Goal: Task Accomplishment & Management: Manage account settings

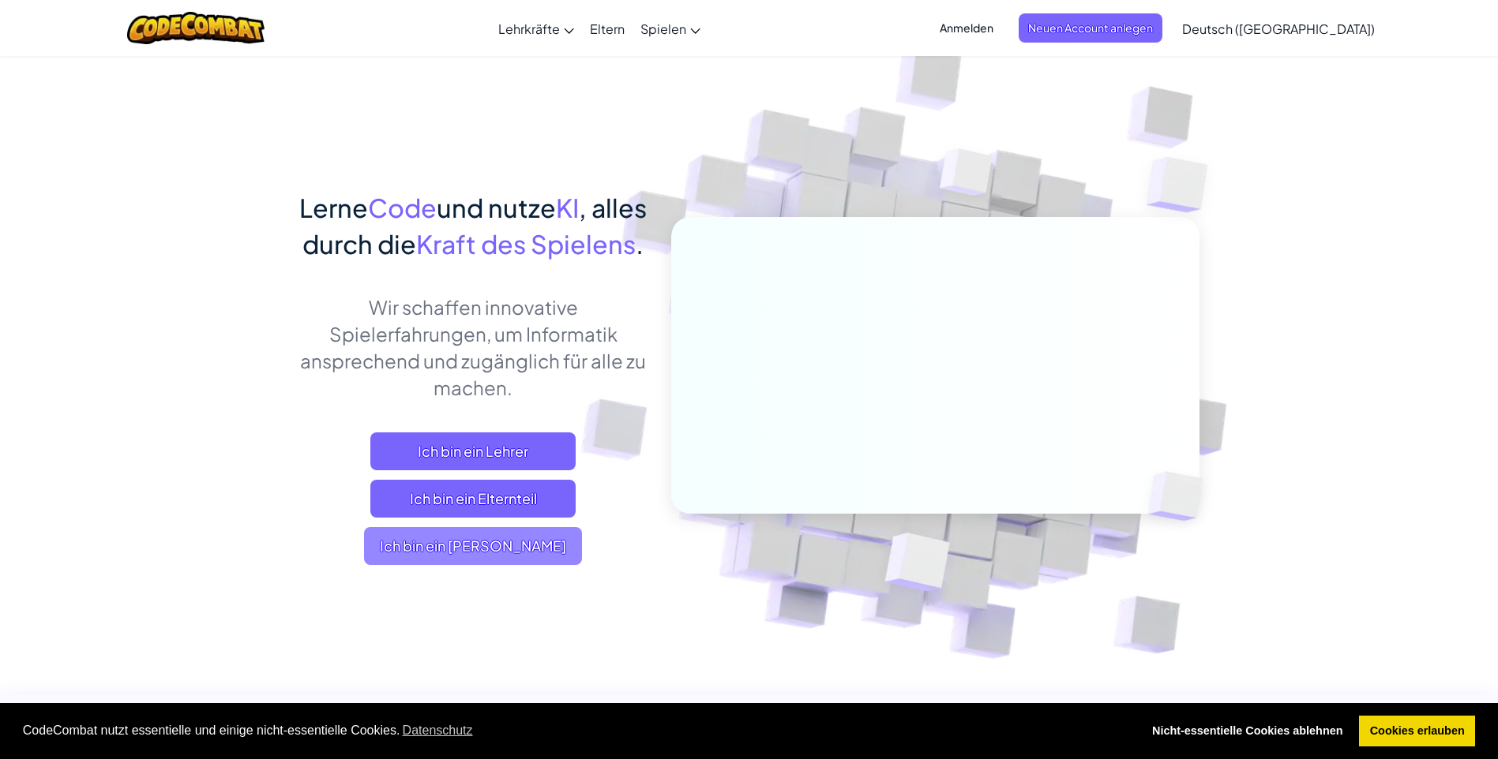
click at [437, 565] on span "Ich bin ein [PERSON_NAME]" at bounding box center [473, 546] width 218 height 38
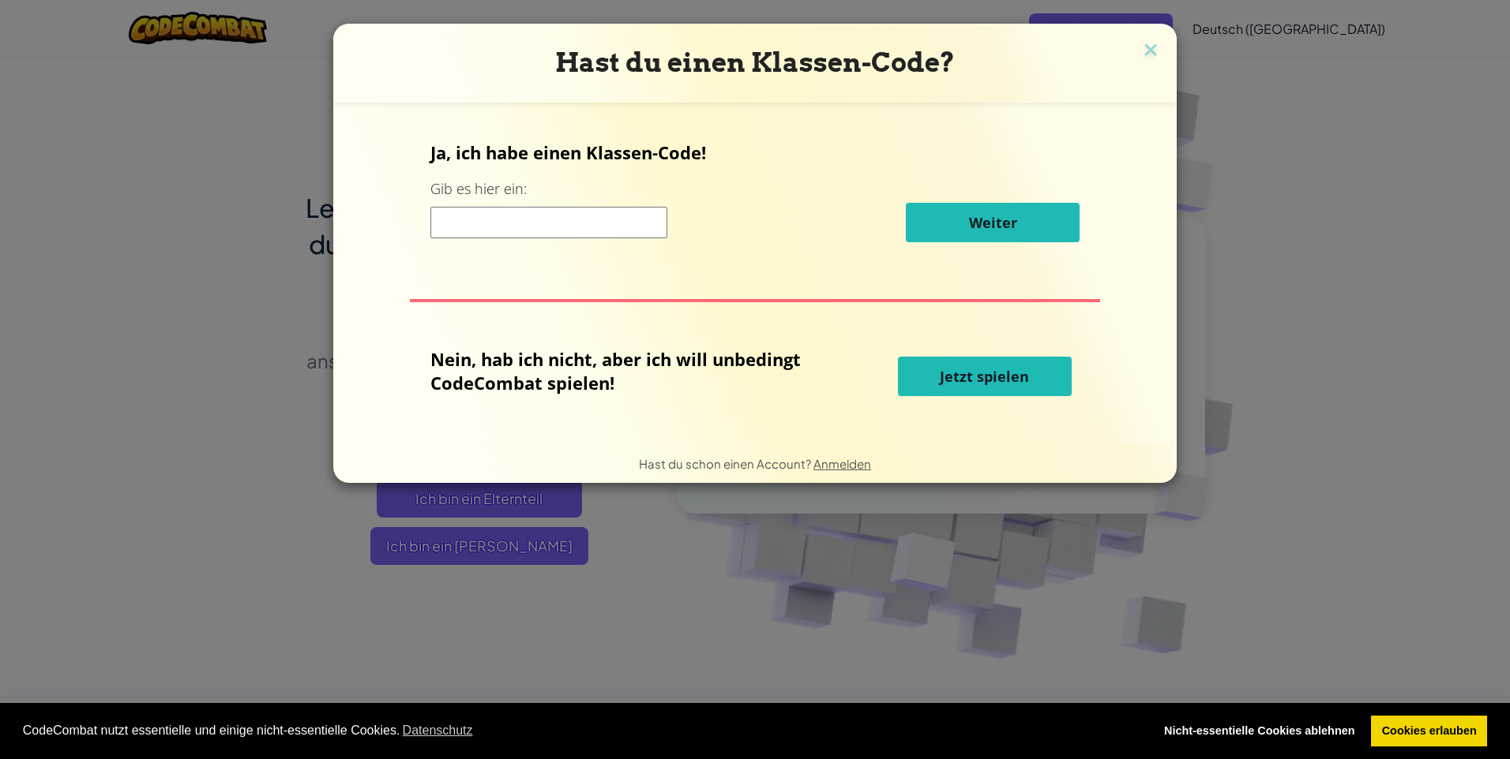
click at [722, 498] on div "Hast du einen Klassen-Code? Ja, ich habe einen Klassen-Code! Gib es hier ein: W…" at bounding box center [755, 379] width 1510 height 759
click at [838, 464] on span "Anmelden" at bounding box center [842, 463] width 58 height 15
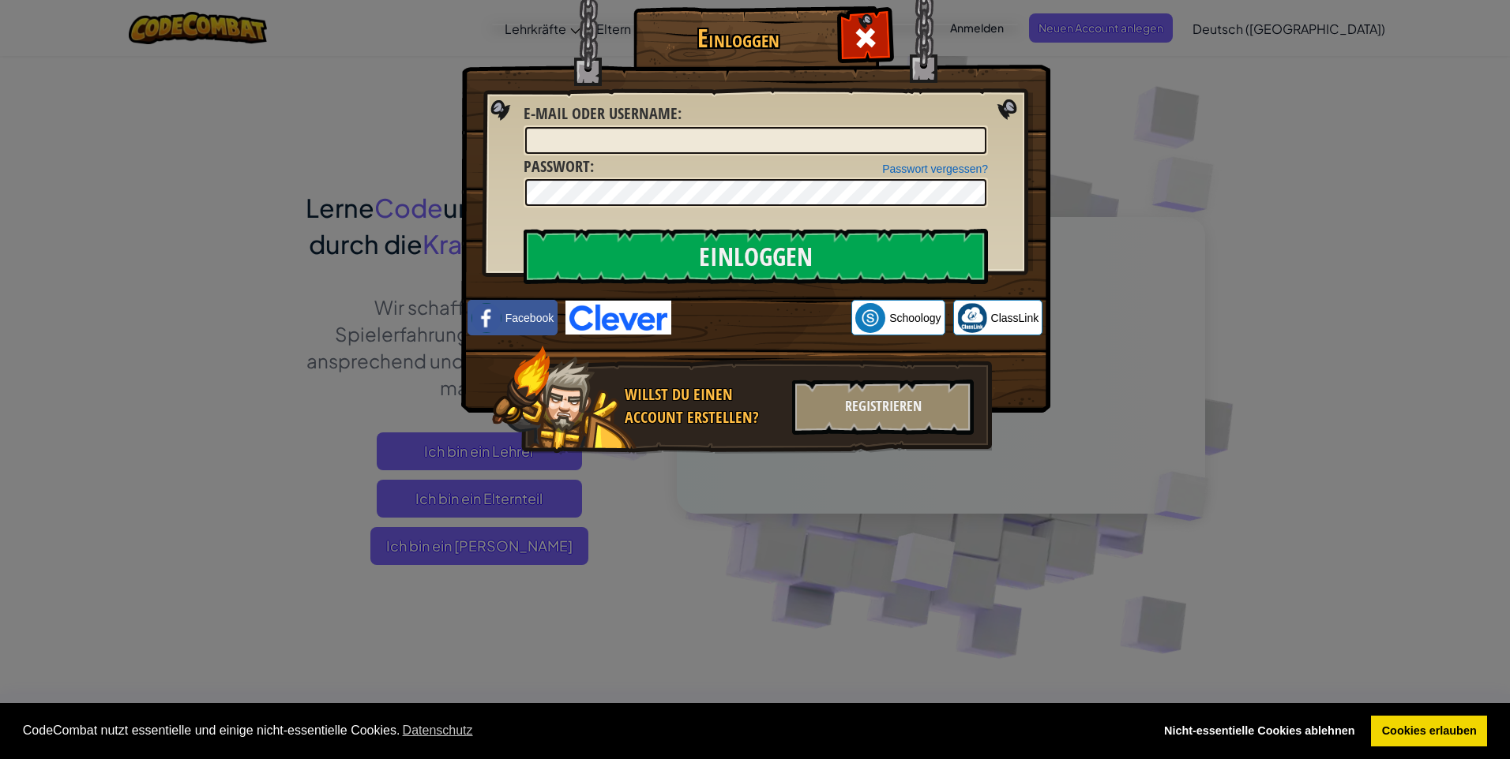
click at [603, 139] on input "E-Mail oder Username :" at bounding box center [755, 140] width 461 height 27
paste input "[EMAIL_ADDRESS][DOMAIN_NAME]"
type input "[EMAIL_ADDRESS][DOMAIN_NAME]"
click at [523, 229] on input "Einloggen" at bounding box center [755, 256] width 464 height 55
